Goal: Find specific page/section: Find specific page/section

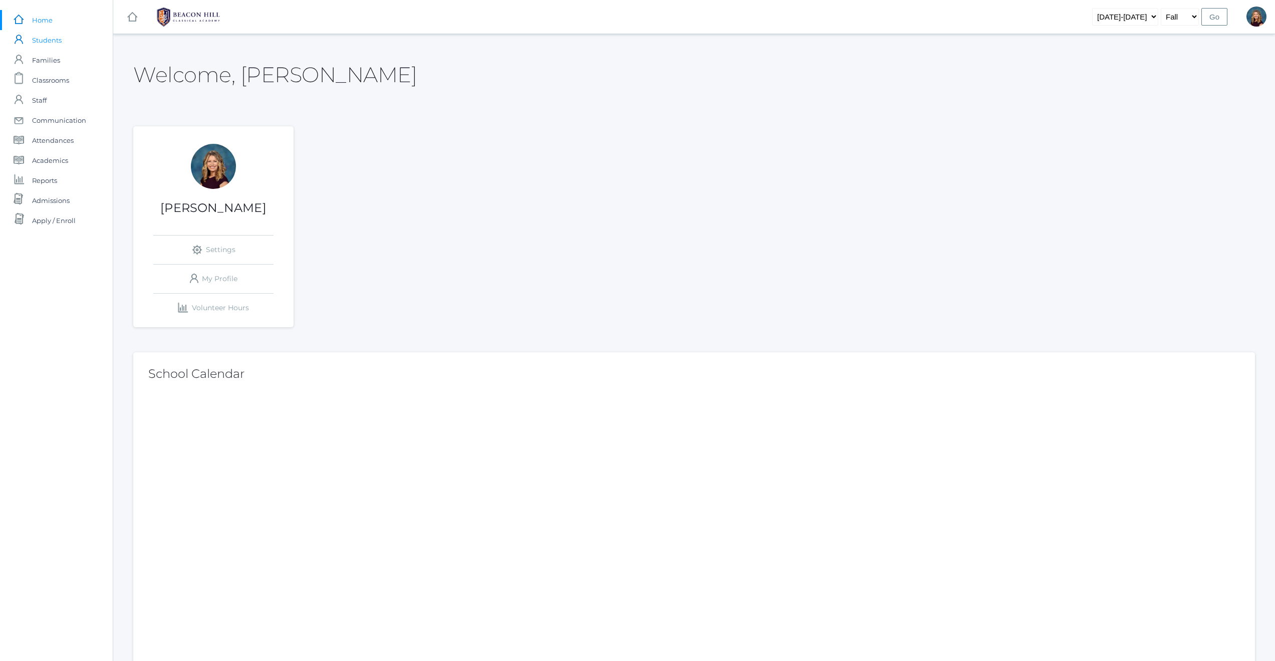
click at [51, 38] on span "Students" at bounding box center [47, 40] width 30 height 20
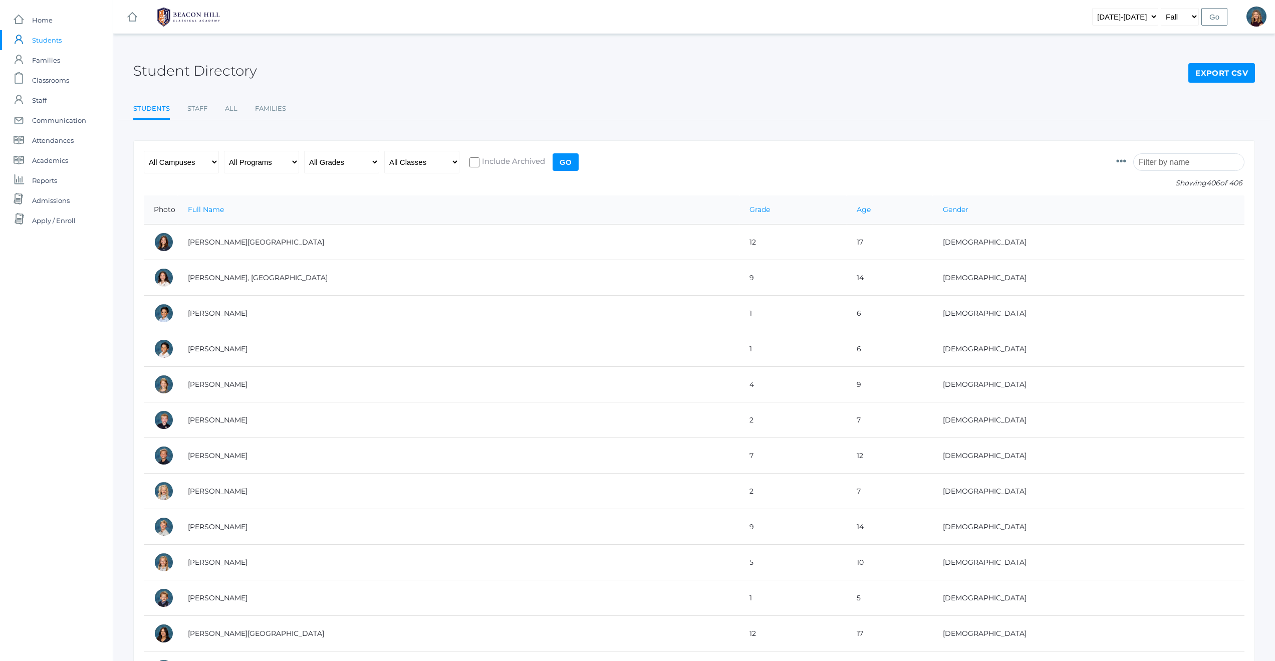
click at [1179, 160] on input "search" at bounding box center [1188, 162] width 111 height 18
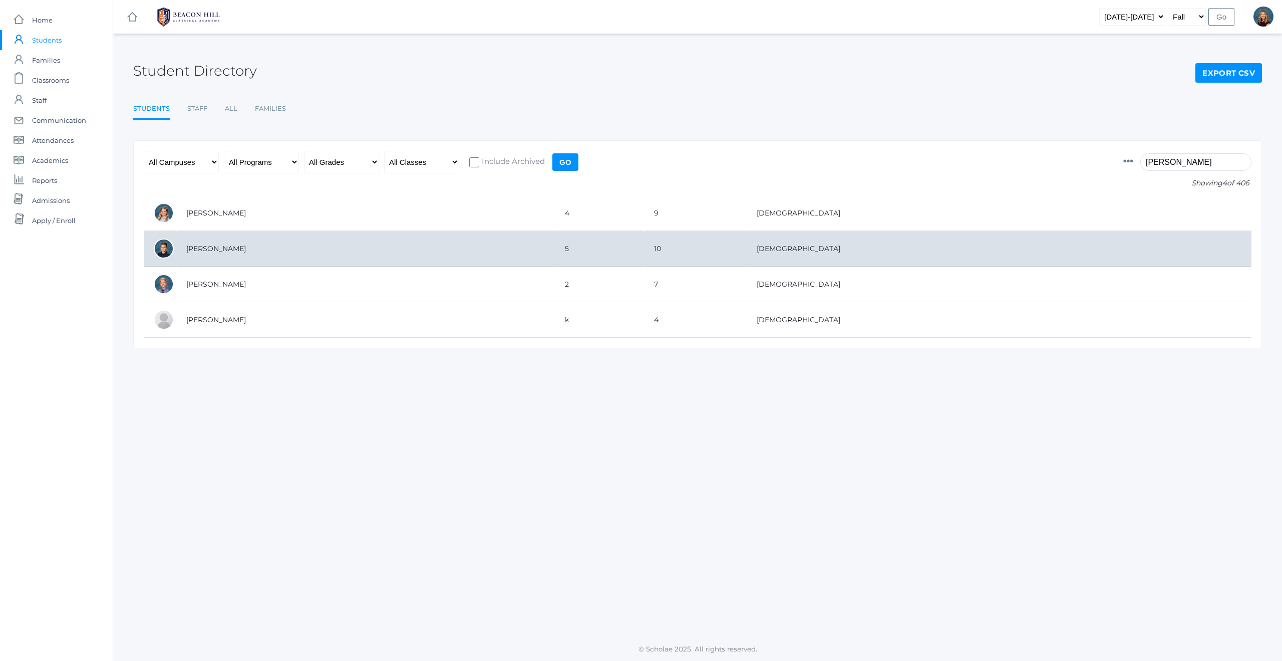
type input "[PERSON_NAME]"
click at [224, 252] on td "[PERSON_NAME]" at bounding box center [365, 249] width 379 height 36
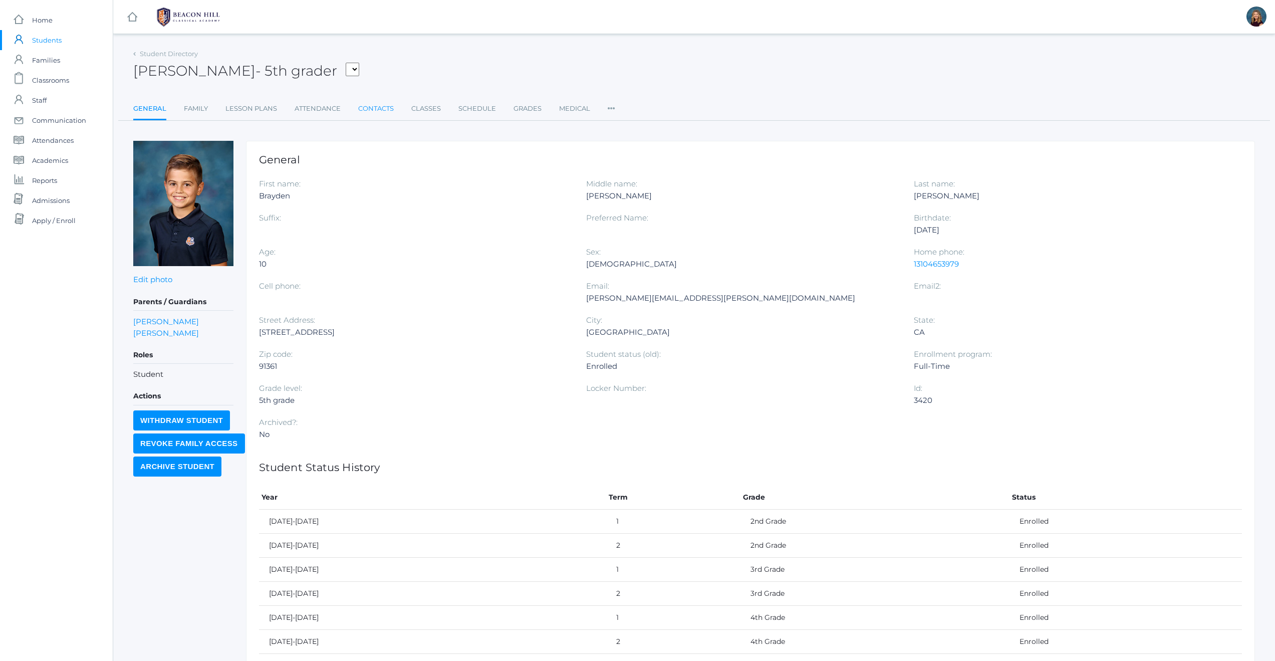
click at [380, 106] on link "Contacts" at bounding box center [376, 109] width 36 height 20
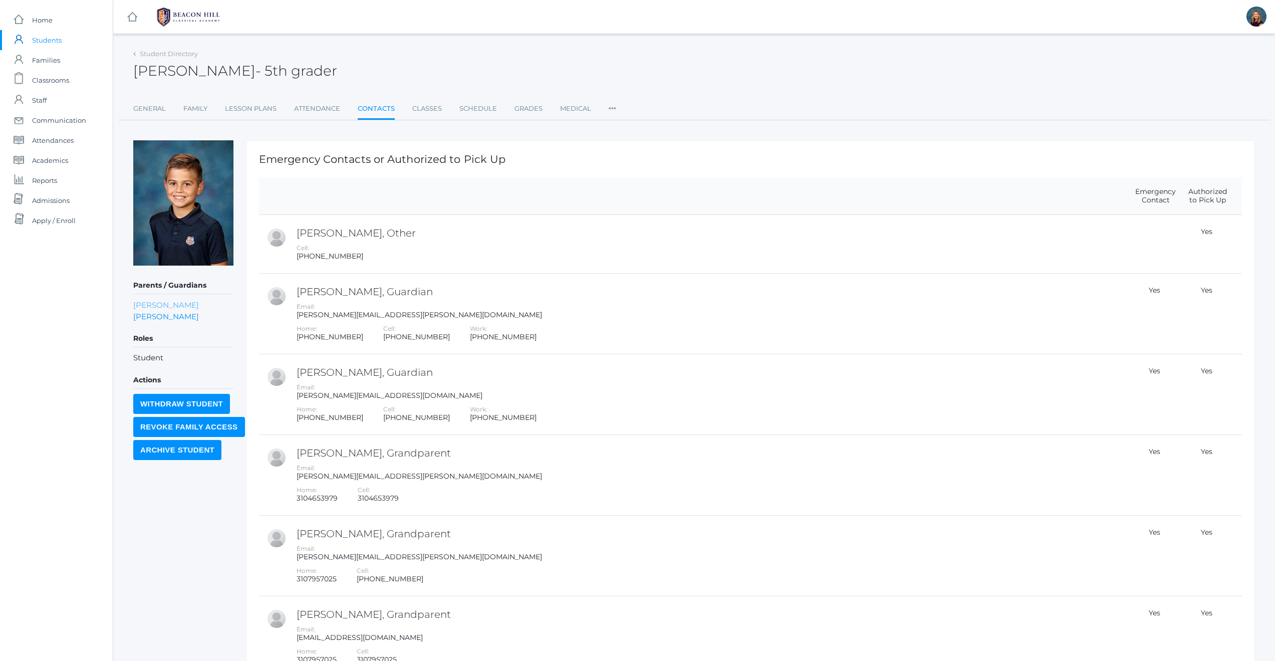
click at [141, 304] on link "Kate Zacharia" at bounding box center [166, 305] width 66 height 12
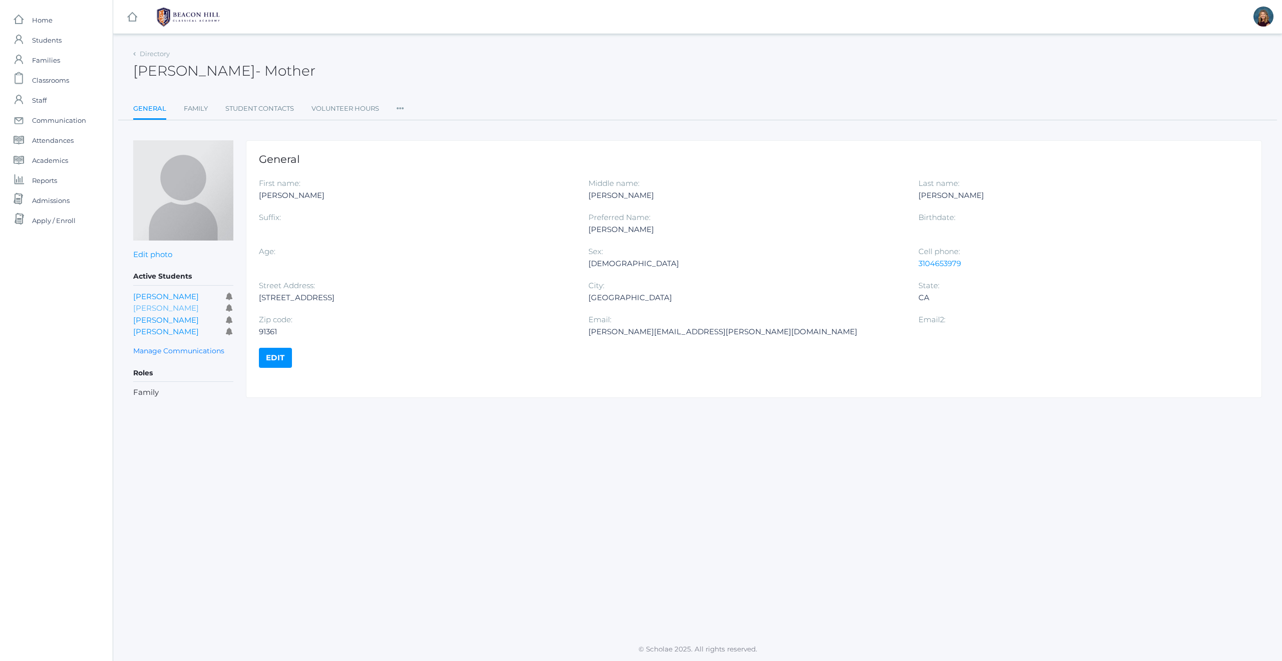
click at [154, 308] on link "Bailey Zacharia" at bounding box center [166, 308] width 66 height 10
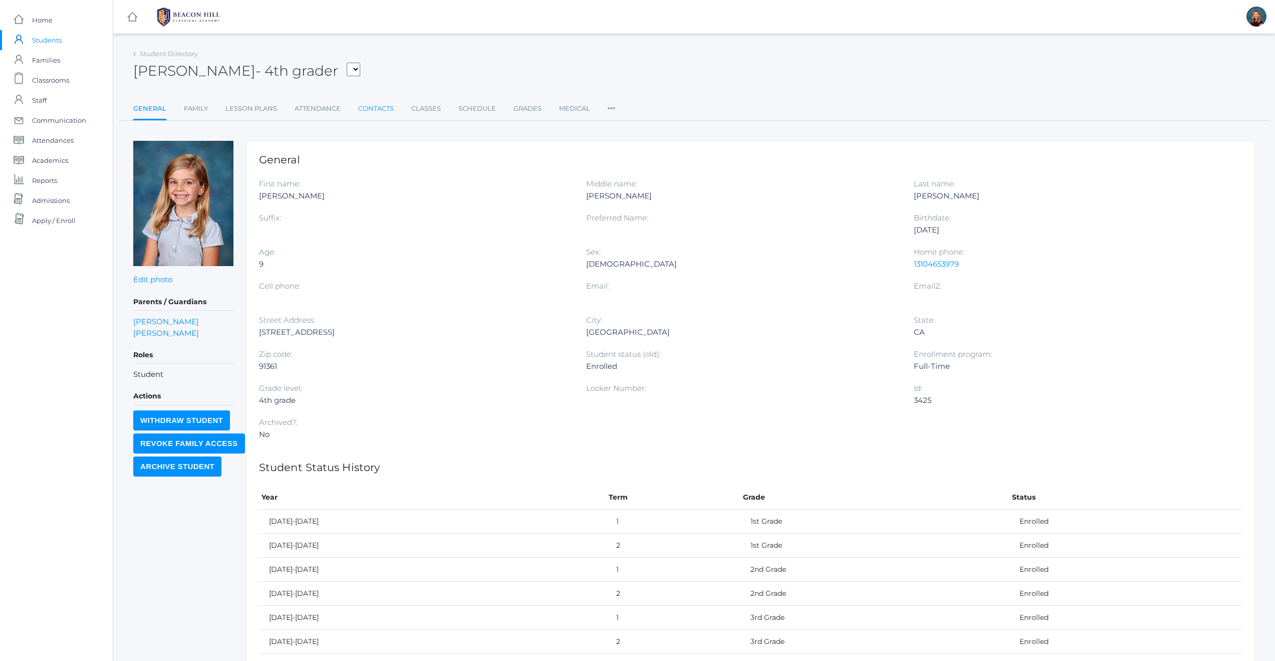
click at [385, 107] on link "Contacts" at bounding box center [376, 109] width 36 height 20
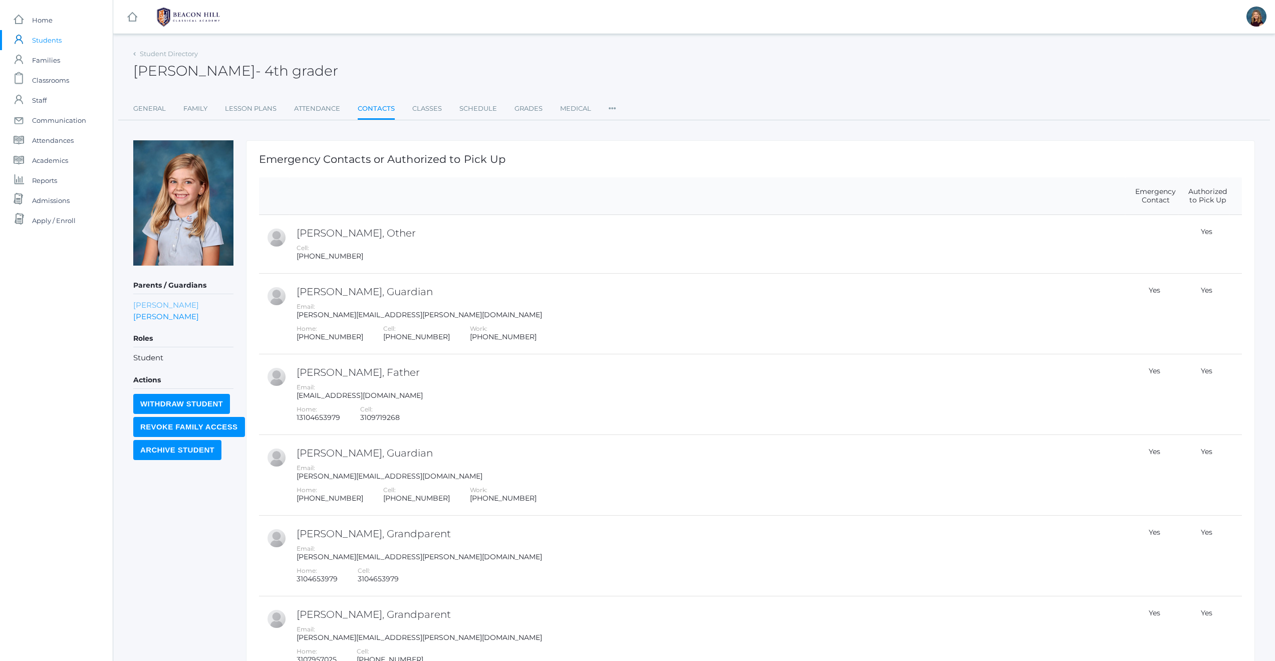
click at [143, 307] on link "Kate Zacharia" at bounding box center [166, 305] width 66 height 12
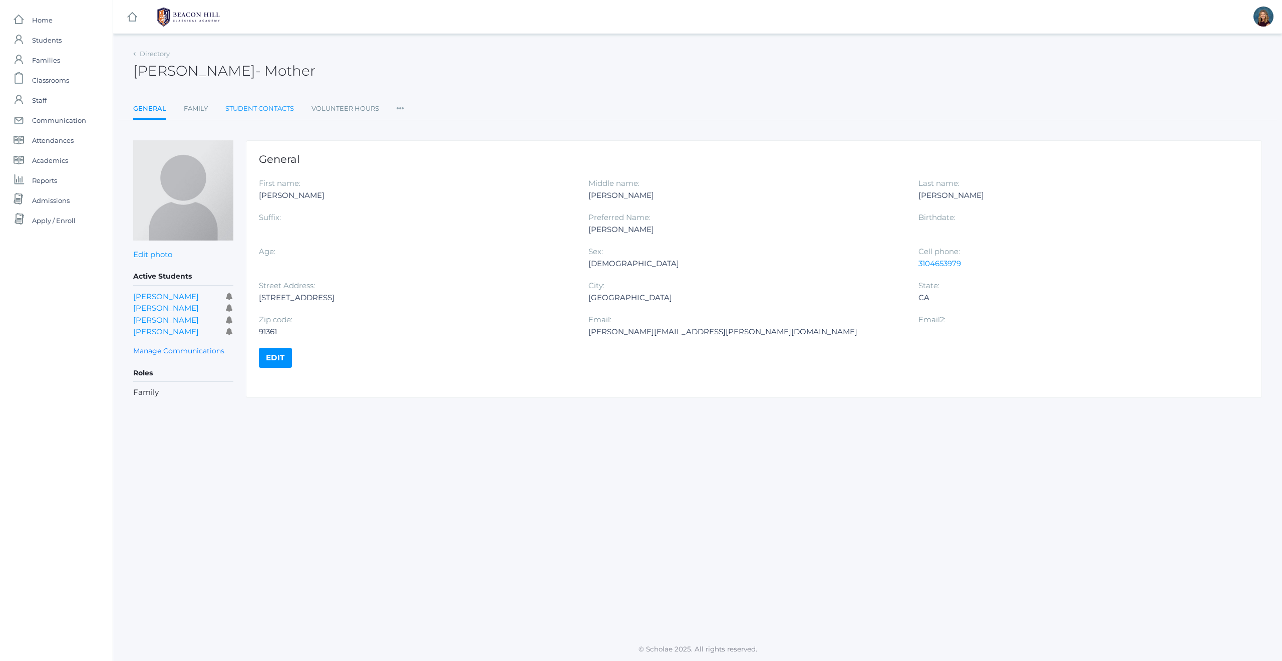
click at [252, 109] on link "Student Contacts" at bounding box center [259, 109] width 69 height 20
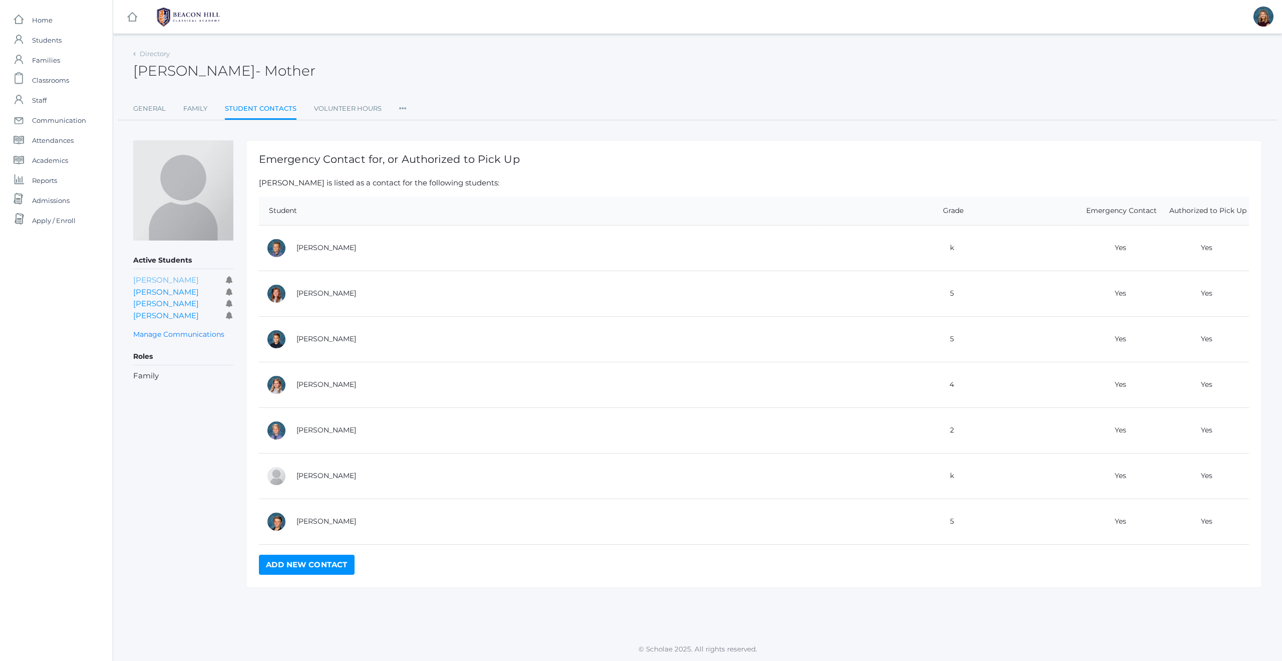
click at [149, 279] on link "Esa Zacharia" at bounding box center [166, 280] width 66 height 10
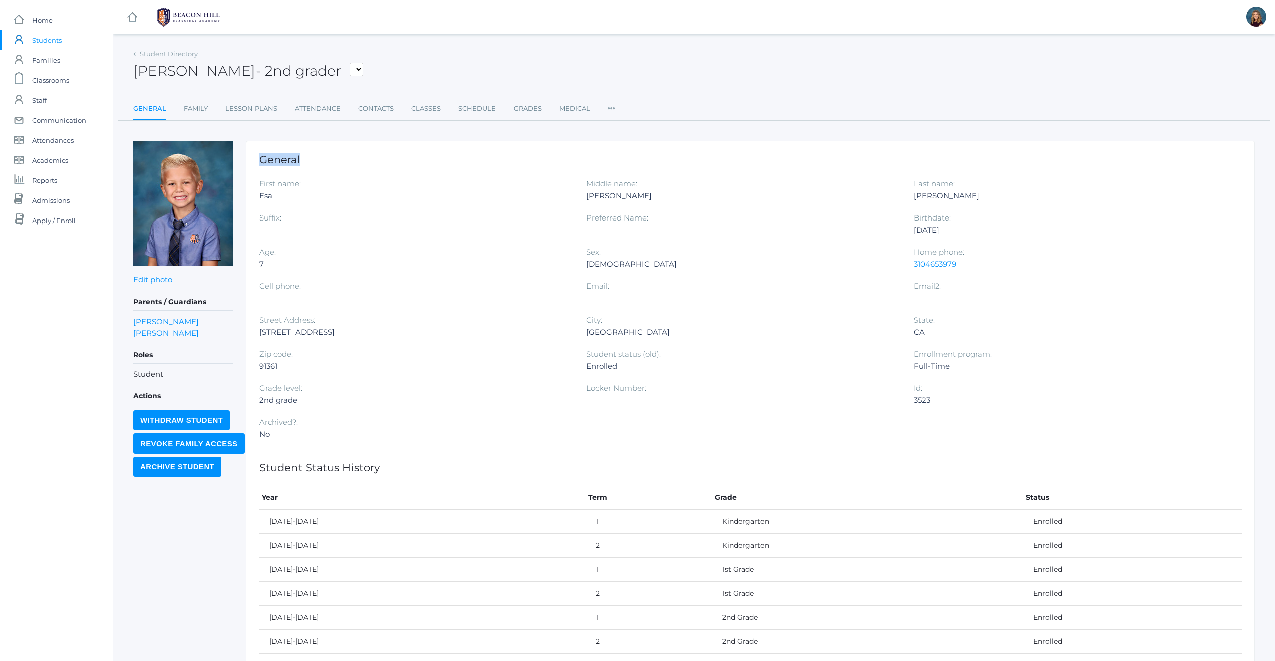
drag, startPoint x: 392, startPoint y: 156, endPoint x: 386, endPoint y: 140, distance: 16.6
click at [388, 144] on div "General First name: Esa Middle name: Christopher Last name: Zacharia Suffix: Pr…" at bounding box center [750, 419] width 1009 height 557
click at [366, 108] on link "Contacts" at bounding box center [376, 109] width 36 height 20
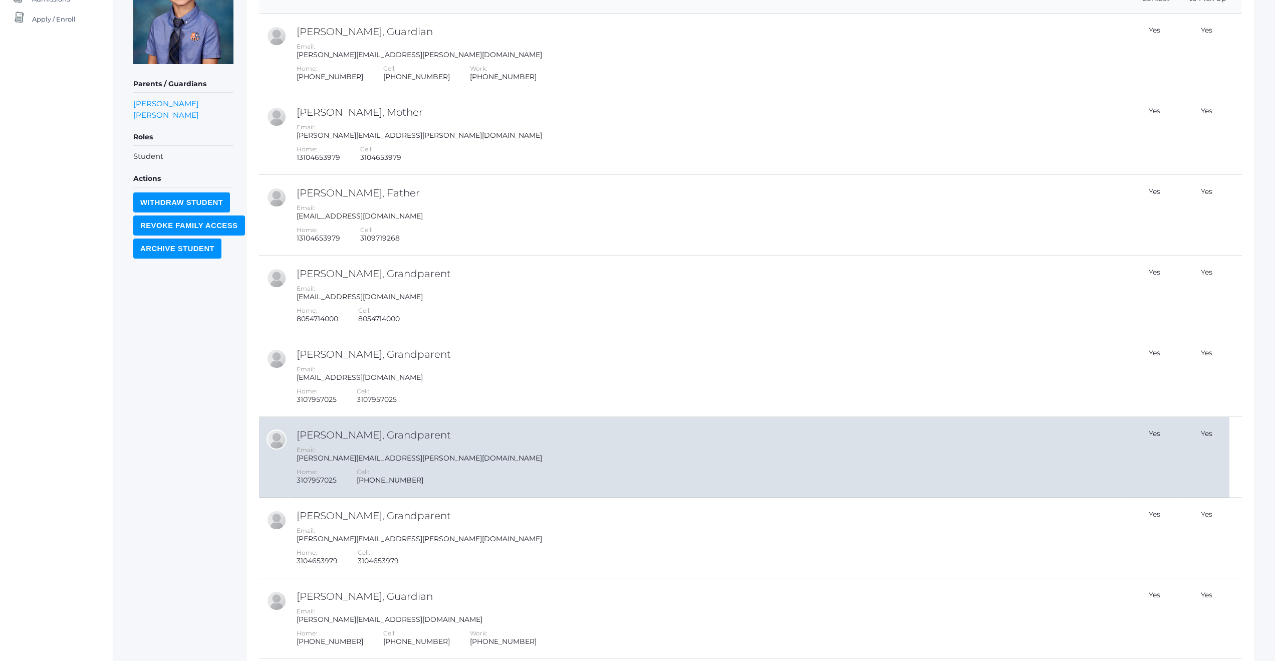
scroll to position [346, 0]
